Goal: Task Accomplishment & Management: Use online tool/utility

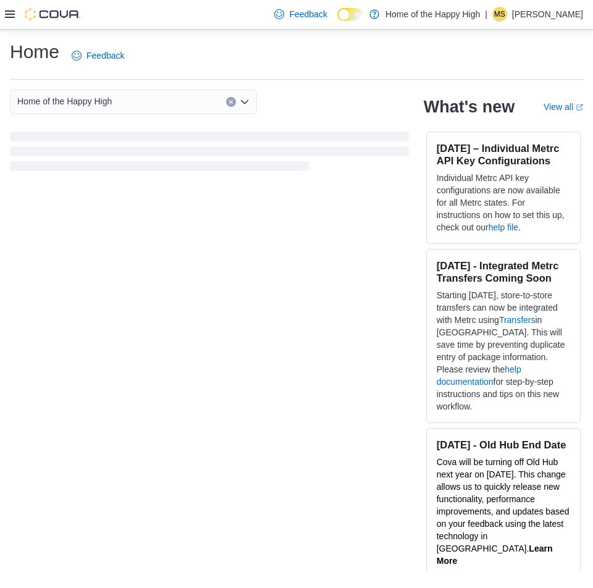
click at [12, 14] on icon at bounding box center [10, 13] width 10 height 7
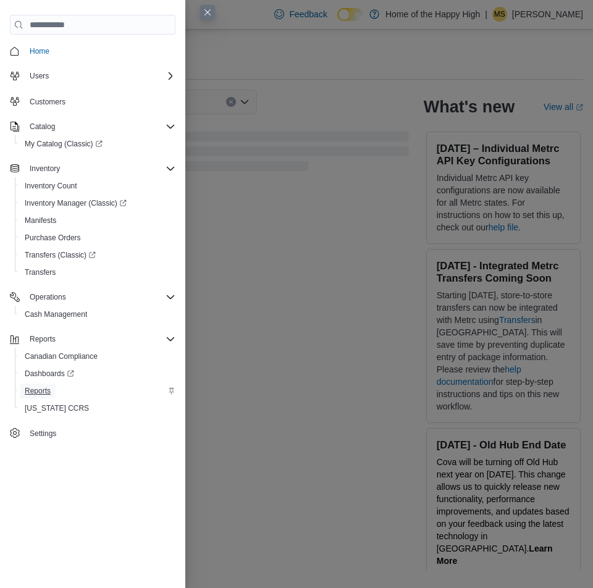
click at [28, 393] on span "Reports" at bounding box center [38, 391] width 26 height 10
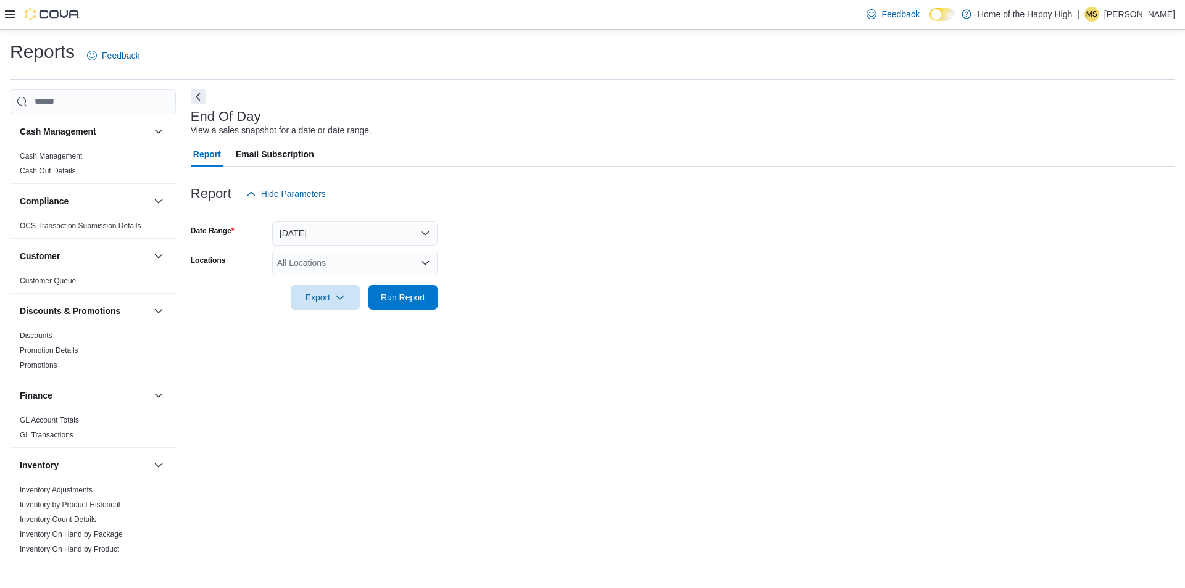
click at [310, 263] on div "All Locations" at bounding box center [354, 263] width 165 height 25
type input "***"
click at [334, 270] on div "*** Combo box. Selected. cli. Selected. Combo box input. All Locations. Type so…" at bounding box center [354, 263] width 165 height 25
click at [334, 276] on button "Scarborough - Cliffside - Friendly Stranger" at bounding box center [354, 284] width 165 height 18
click at [535, 277] on div at bounding box center [683, 280] width 985 height 10
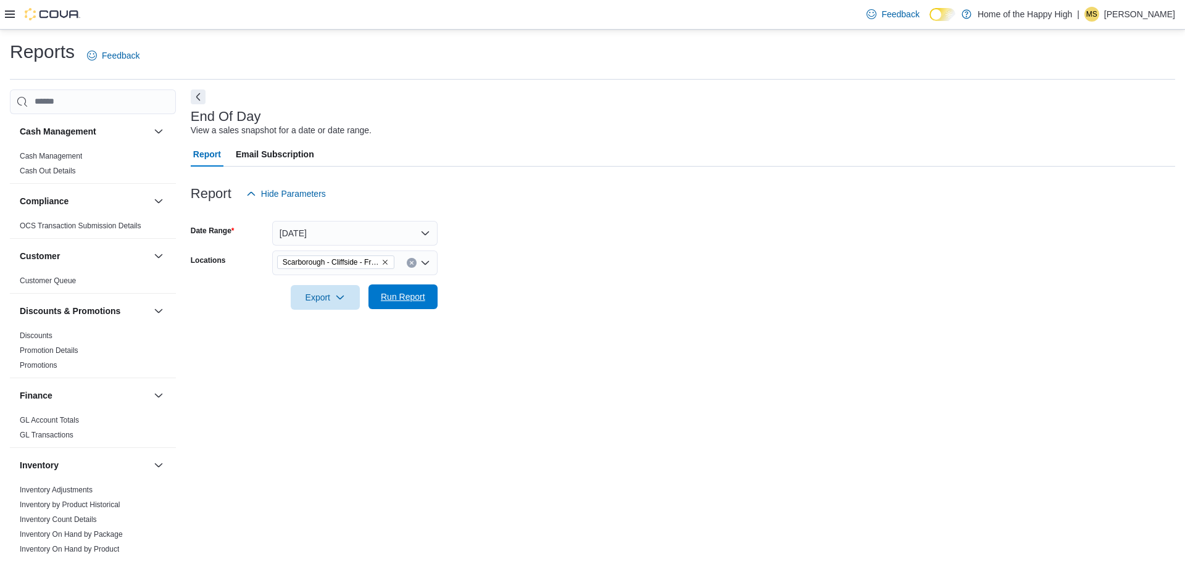
click at [422, 302] on span "Run Report" at bounding box center [403, 297] width 44 height 12
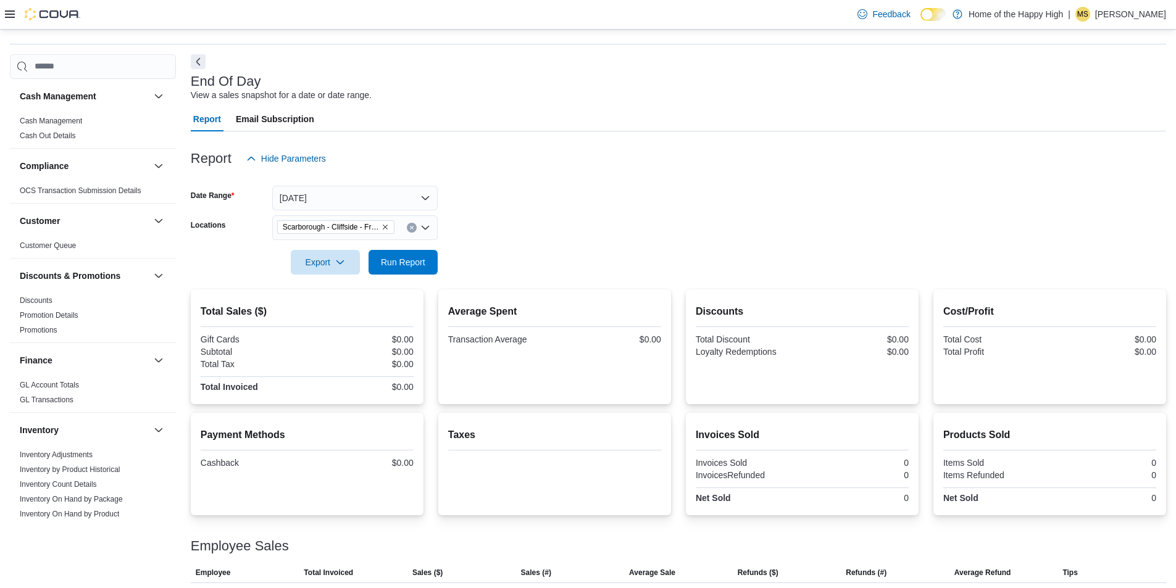
scroll to position [65, 0]
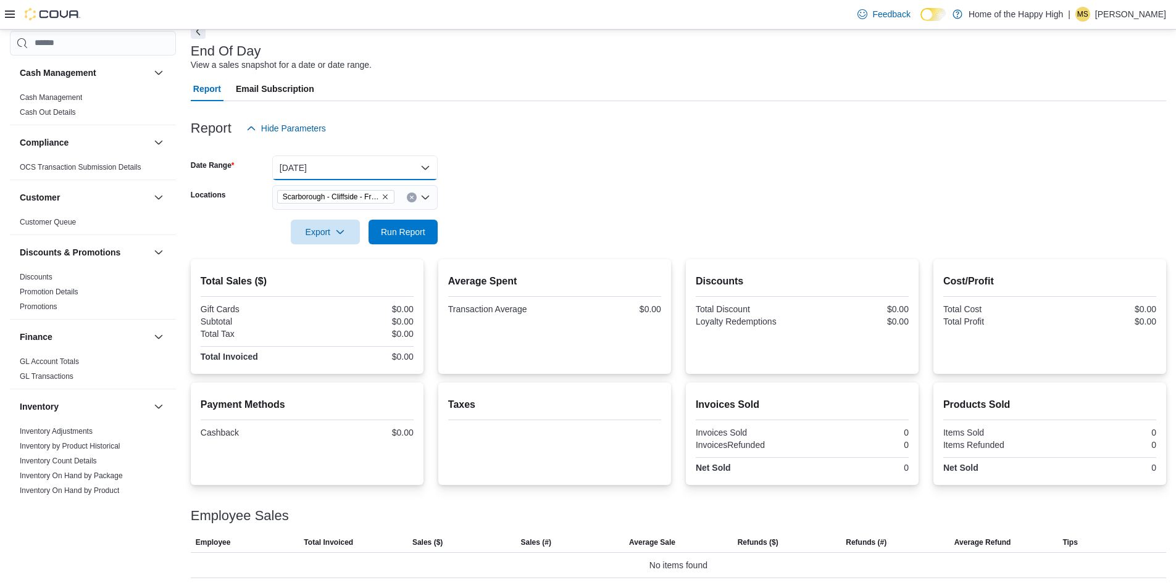
click at [343, 162] on button "[DATE]" at bounding box center [354, 168] width 165 height 25
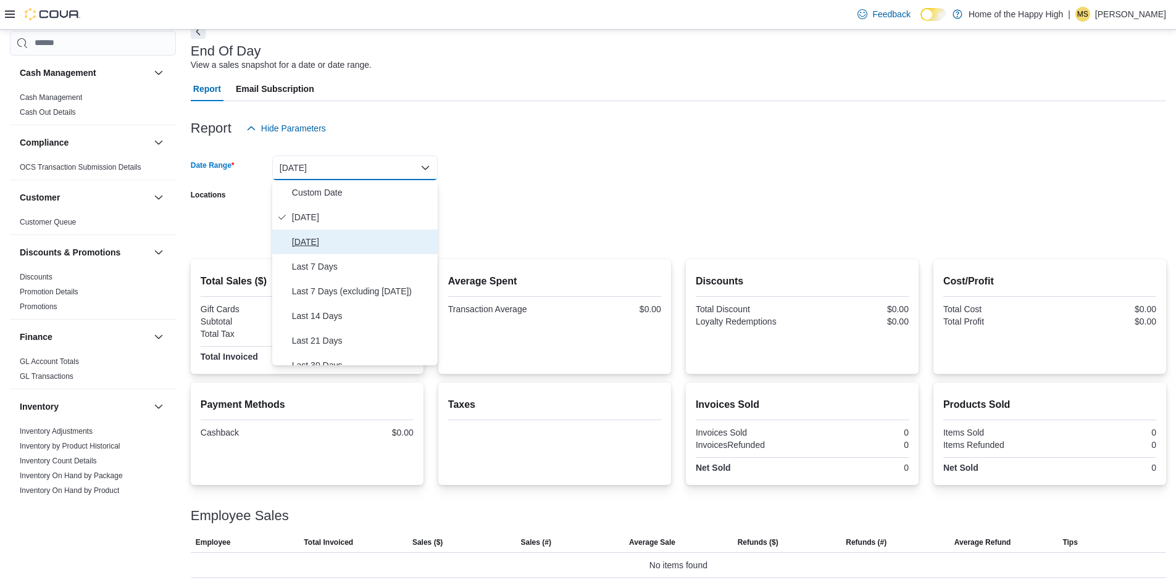
click at [332, 237] on span "[DATE]" at bounding box center [362, 242] width 141 height 15
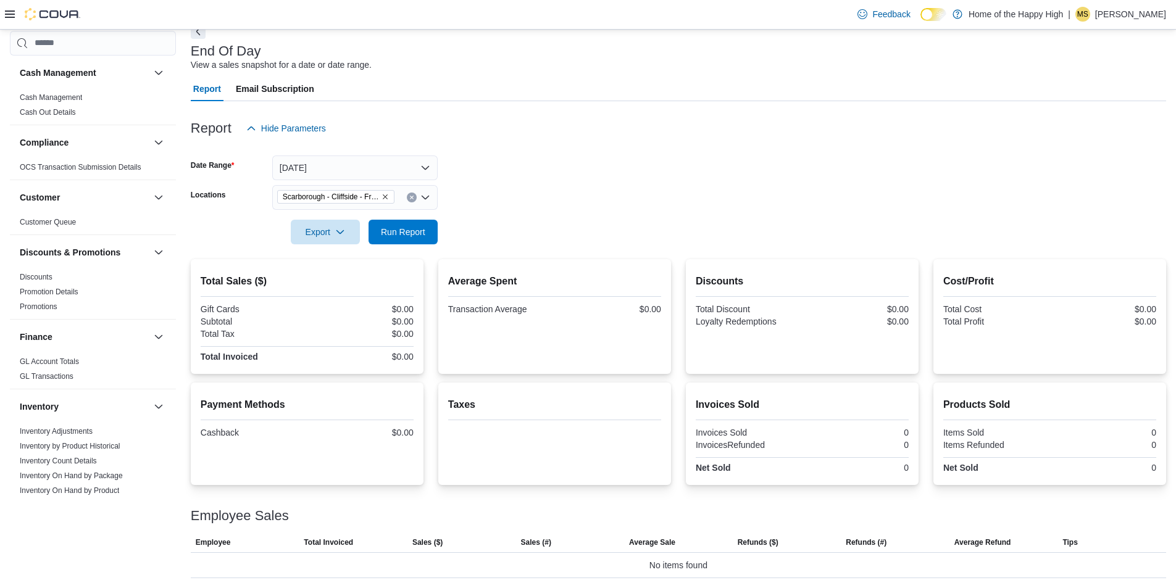
click at [561, 197] on form "Date Range [DATE] Locations [GEOGRAPHIC_DATA] - [GEOGRAPHIC_DATA] - Friendly St…" at bounding box center [678, 193] width 975 height 104
click at [375, 243] on button "Run Report" at bounding box center [403, 231] width 69 height 25
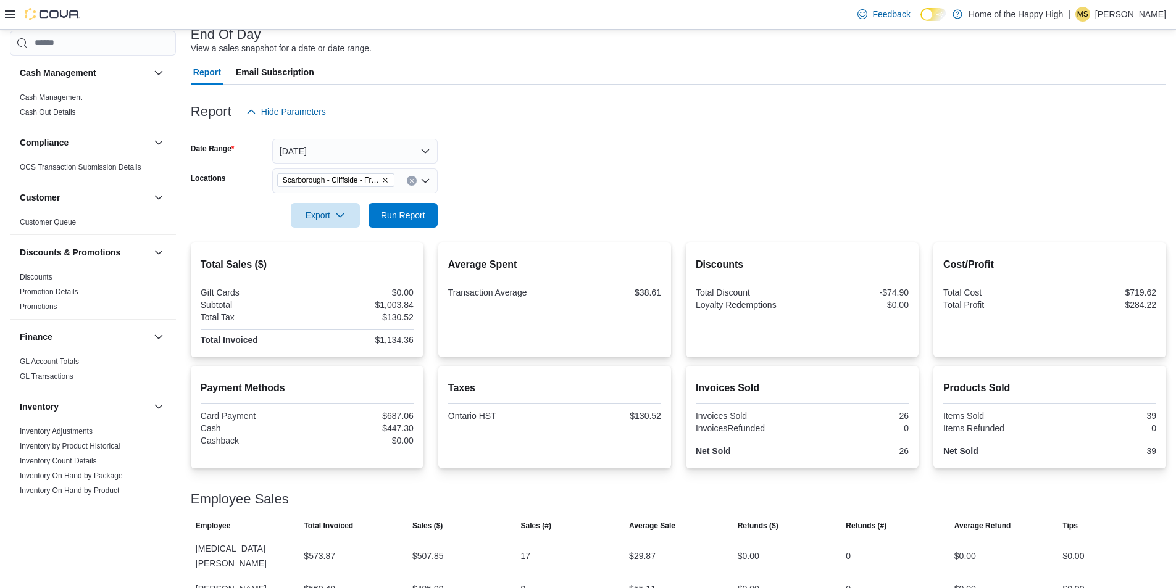
scroll to position [91, 0]
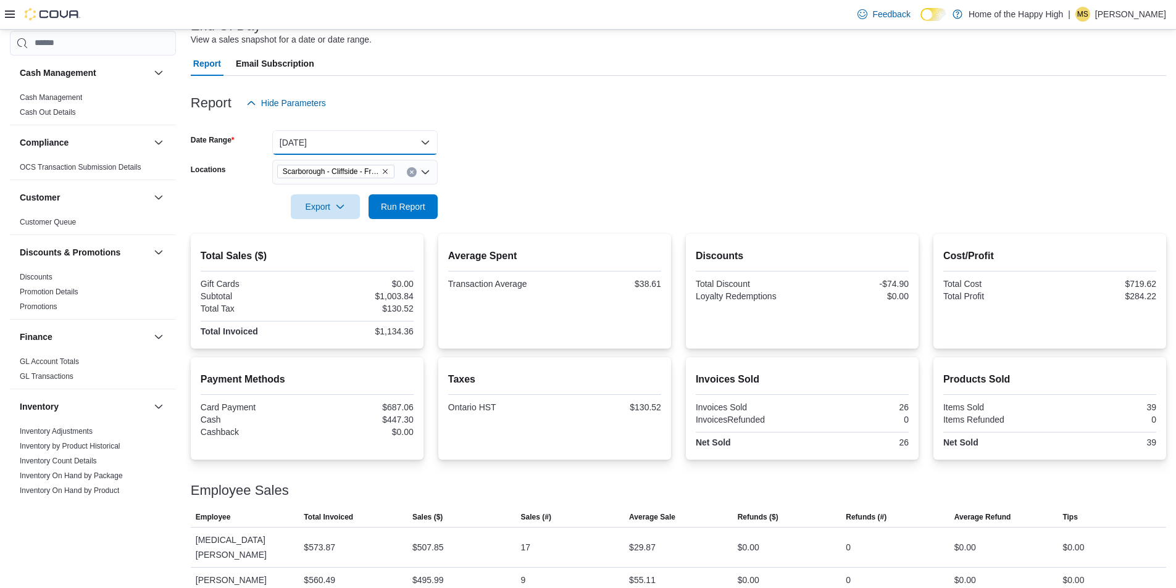
click at [350, 133] on button "[DATE]" at bounding box center [354, 142] width 165 height 25
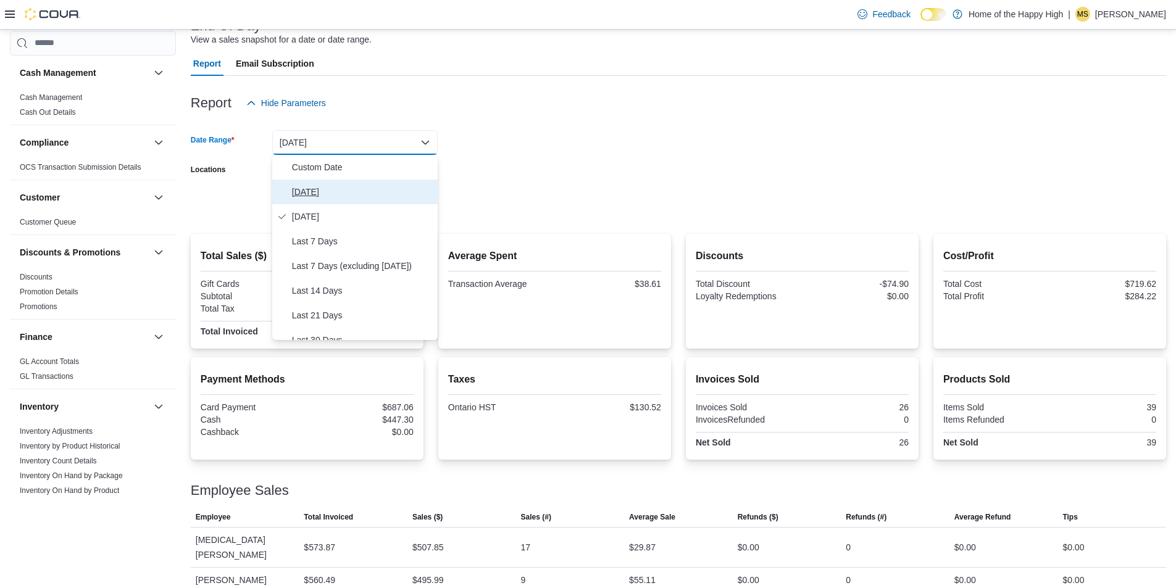
click at [315, 193] on span "[DATE]" at bounding box center [362, 192] width 141 height 15
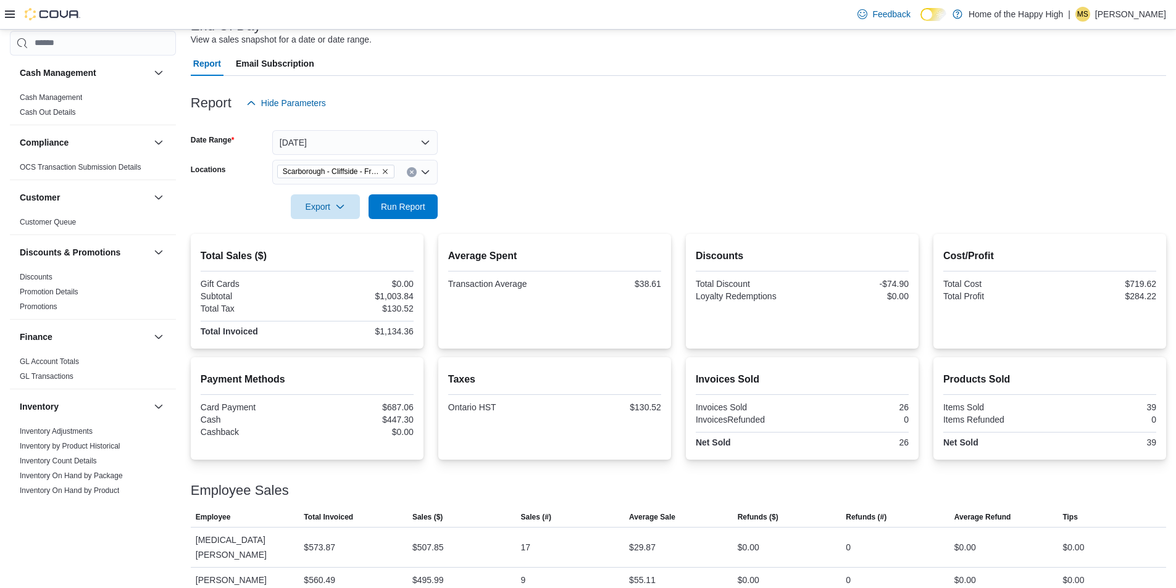
click at [533, 146] on form "Date Range [DATE] Locations [GEOGRAPHIC_DATA] - [GEOGRAPHIC_DATA] - Friendly St…" at bounding box center [678, 167] width 975 height 104
click at [427, 207] on span "Run Report" at bounding box center [403, 206] width 54 height 25
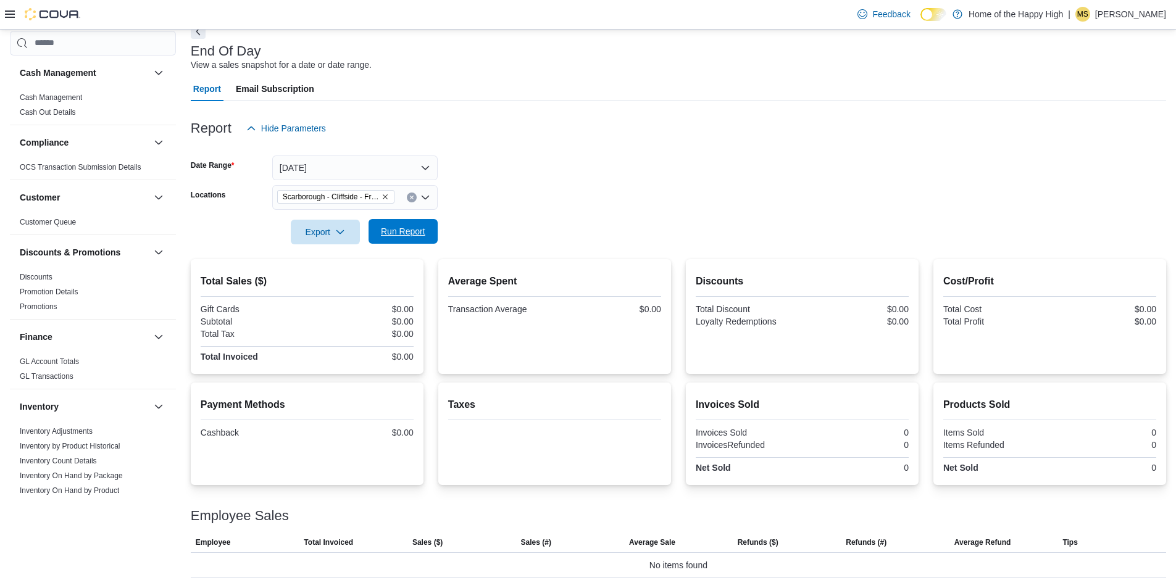
scroll to position [65, 0]
drag, startPoint x: 428, startPoint y: 215, endPoint x: 424, endPoint y: 223, distance: 9.1
click at [428, 215] on div at bounding box center [678, 215] width 975 height 10
click at [424, 225] on span "Run Report" at bounding box center [403, 231] width 54 height 25
click at [401, 230] on span "Run Report" at bounding box center [403, 231] width 44 height 12
